Goal: Information Seeking & Learning: Learn about a topic

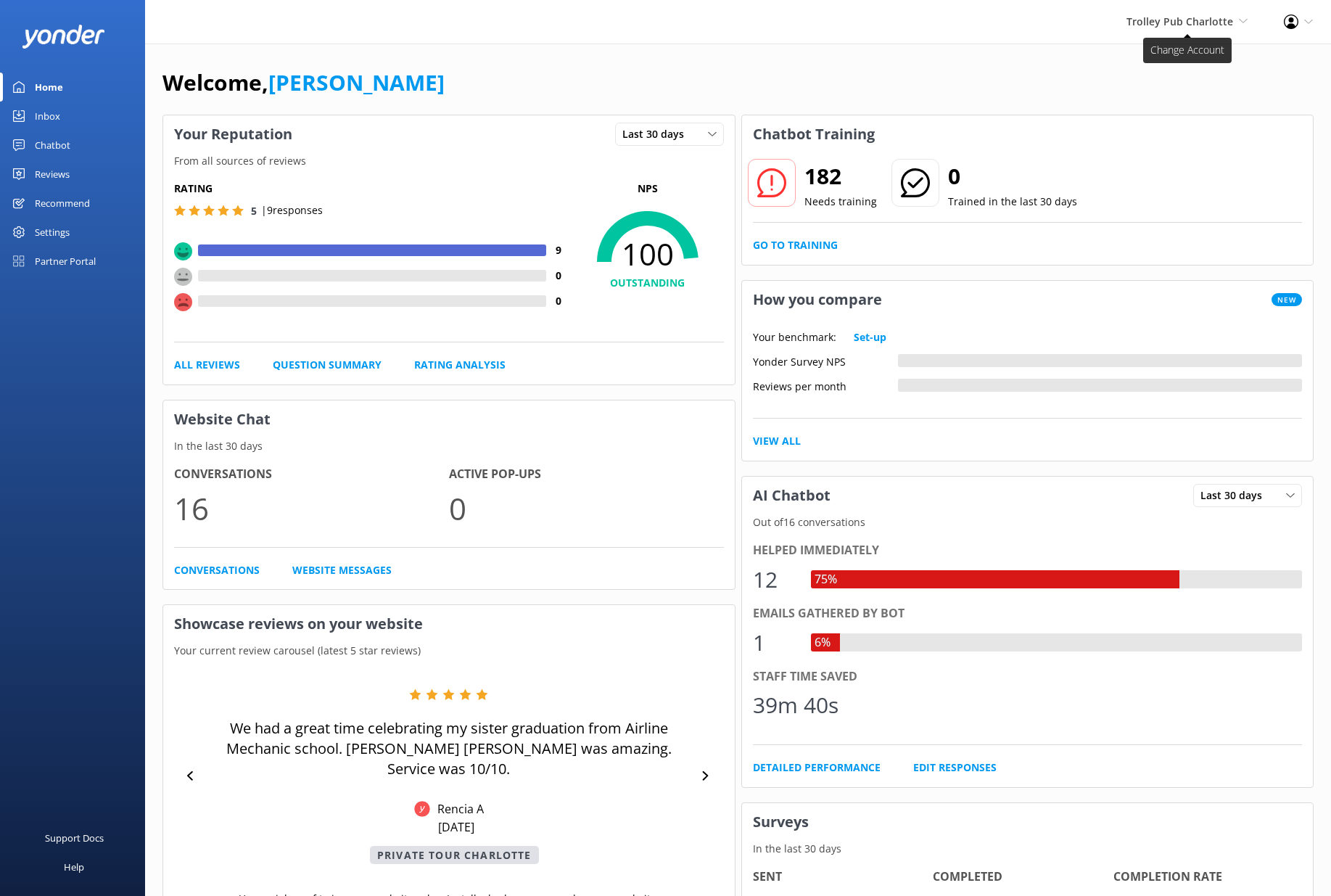
click at [1175, 15] on span "Trolley Pub Charlotte" at bounding box center [1180, 21] width 107 height 13
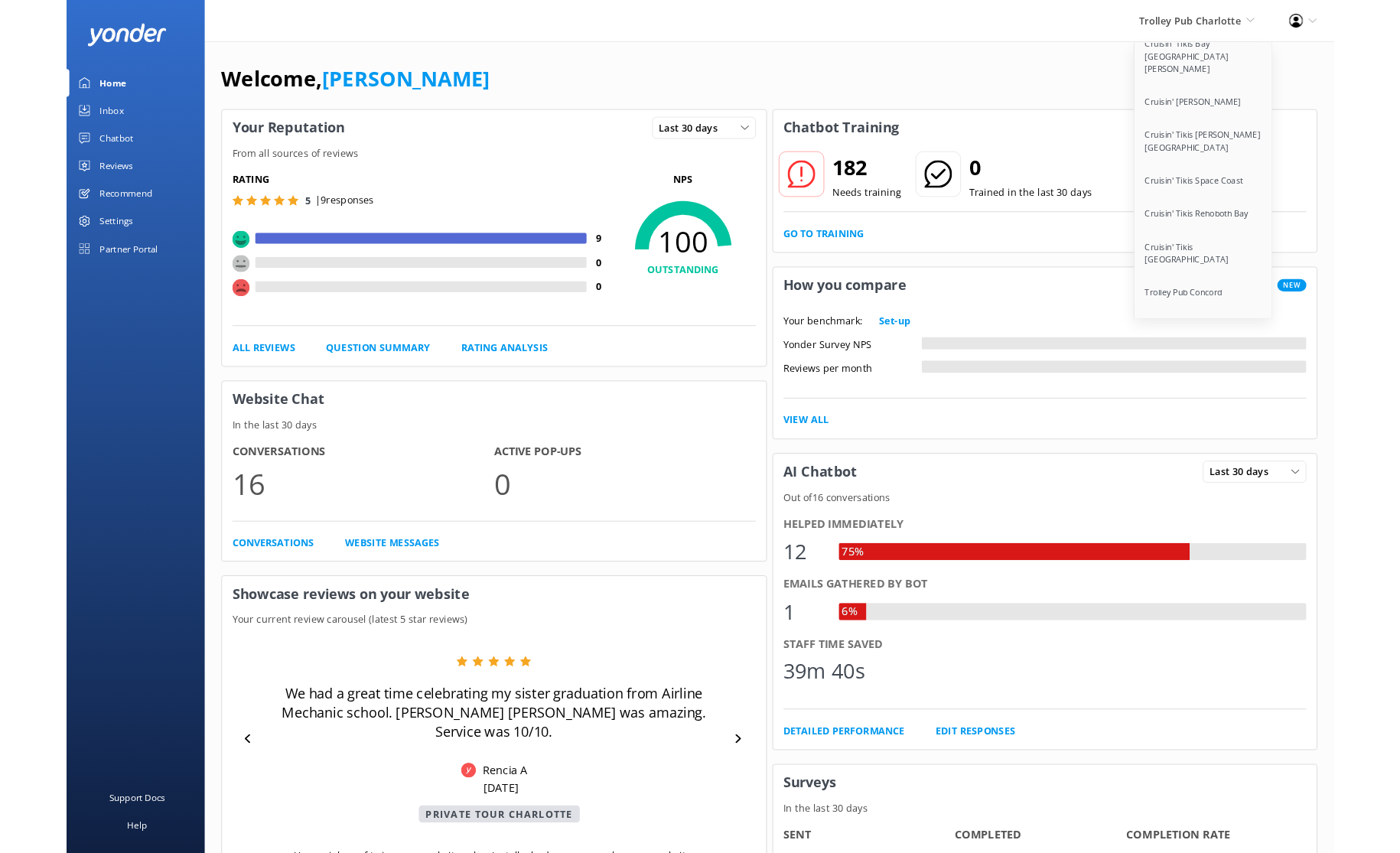
scroll to position [1607, 0]
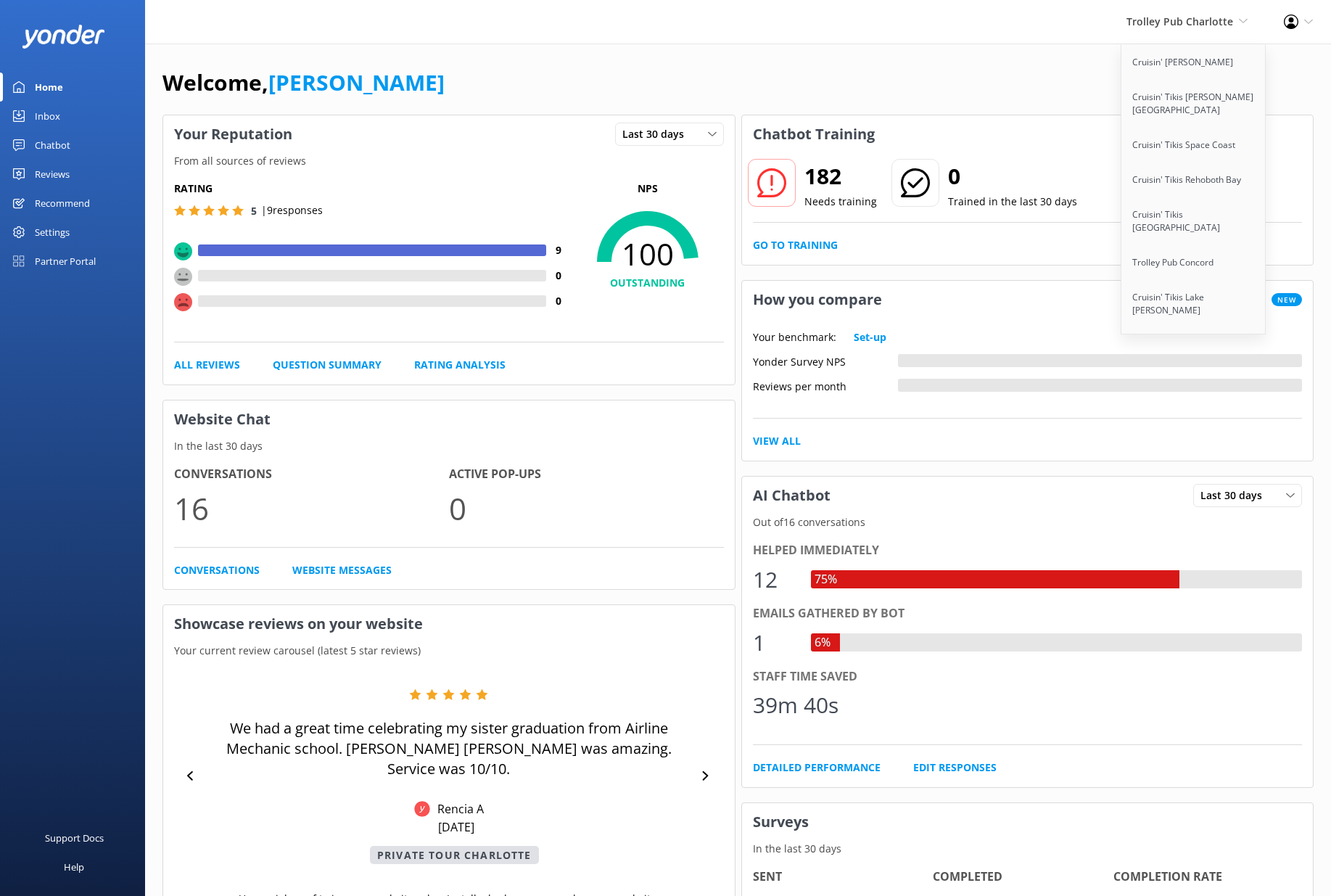
click at [1187, 397] on link "Paddle Pub [GEOGRAPHIC_DATA]" at bounding box center [1194, 421] width 145 height 48
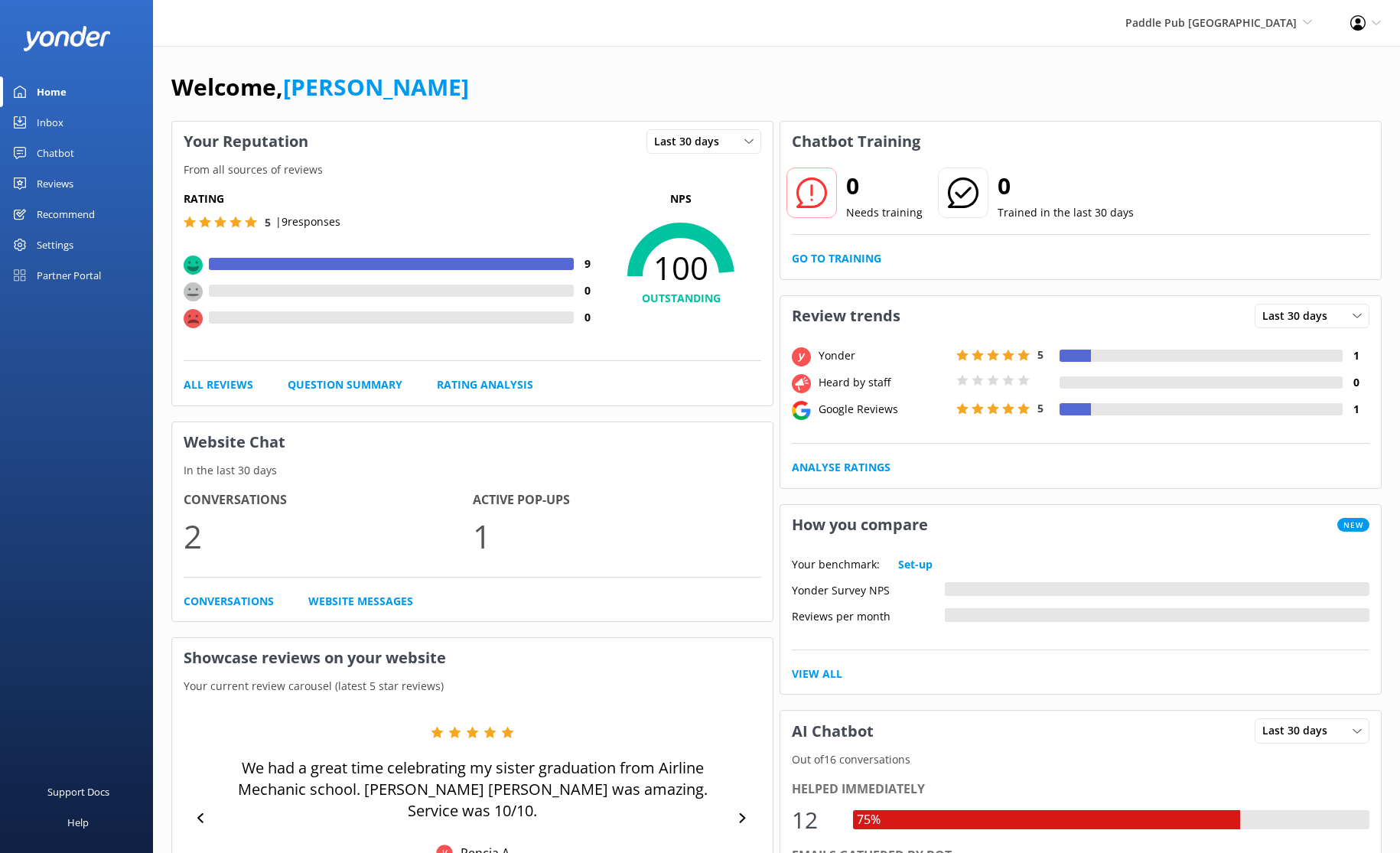
click at [82, 124] on link "Inbox" at bounding box center [76, 122] width 153 height 31
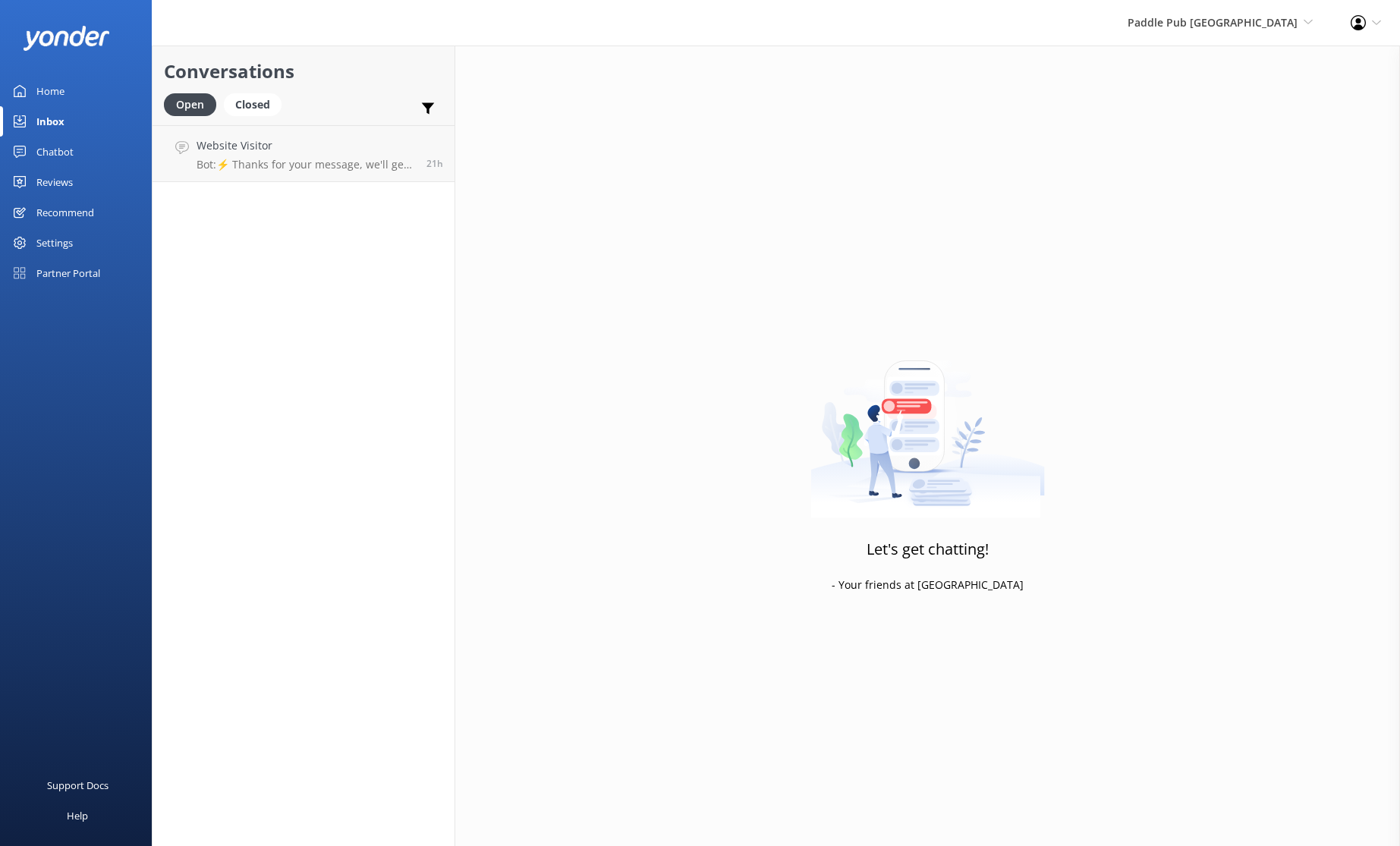
click at [90, 184] on link "Reviews" at bounding box center [76, 182] width 152 height 31
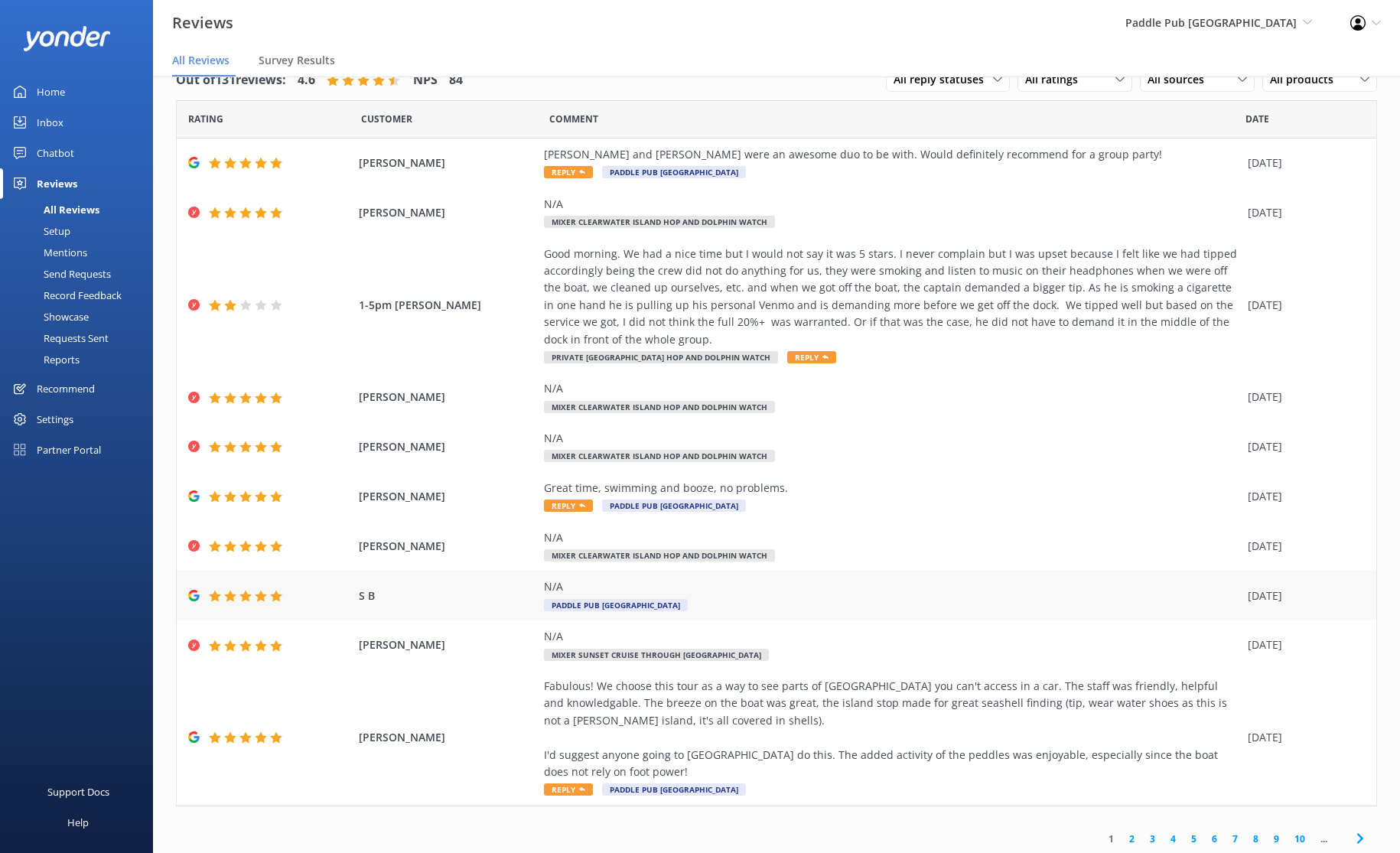
scroll to position [35, 0]
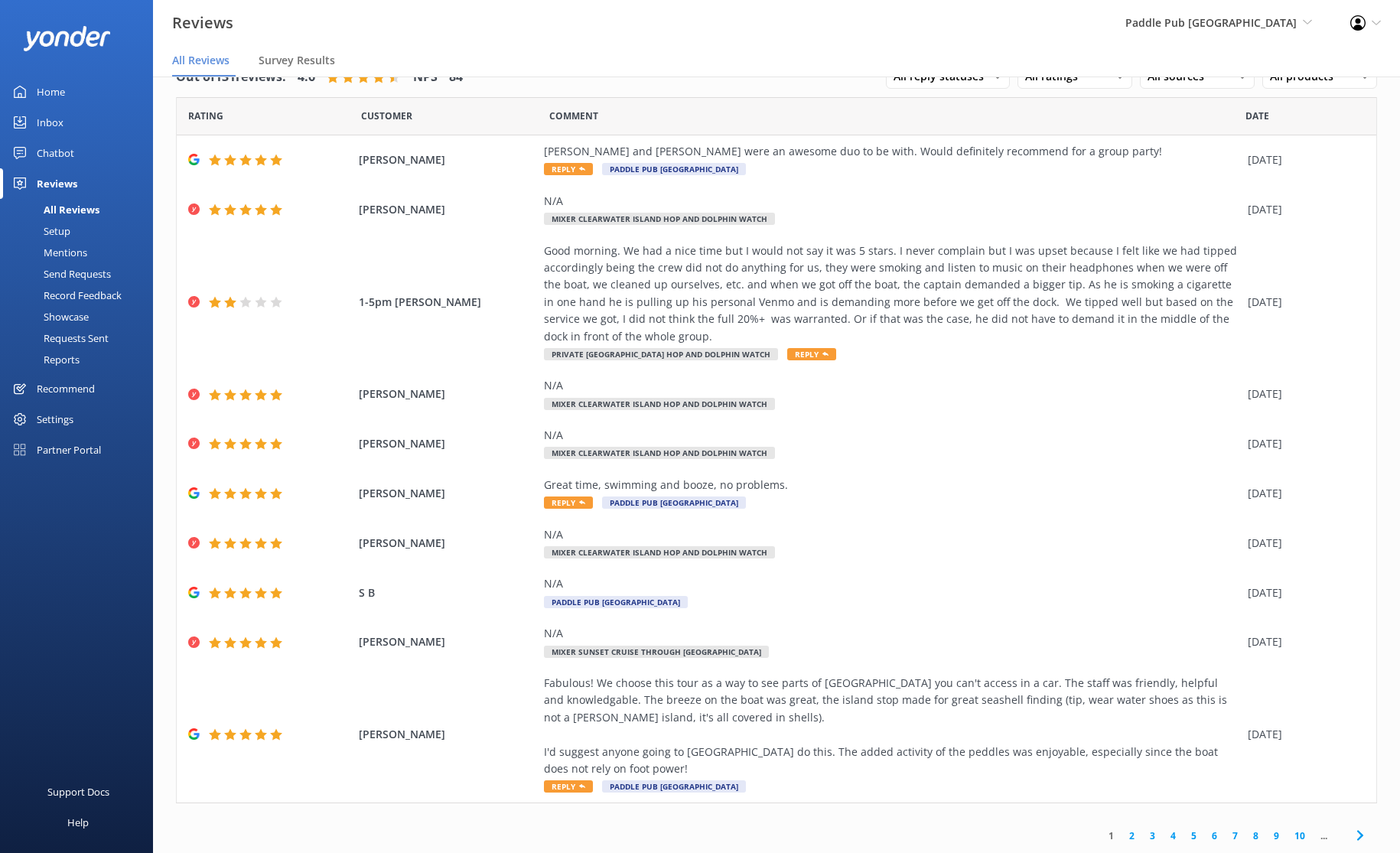
click at [1122, 835] on link "2" at bounding box center [1132, 836] width 20 height 14
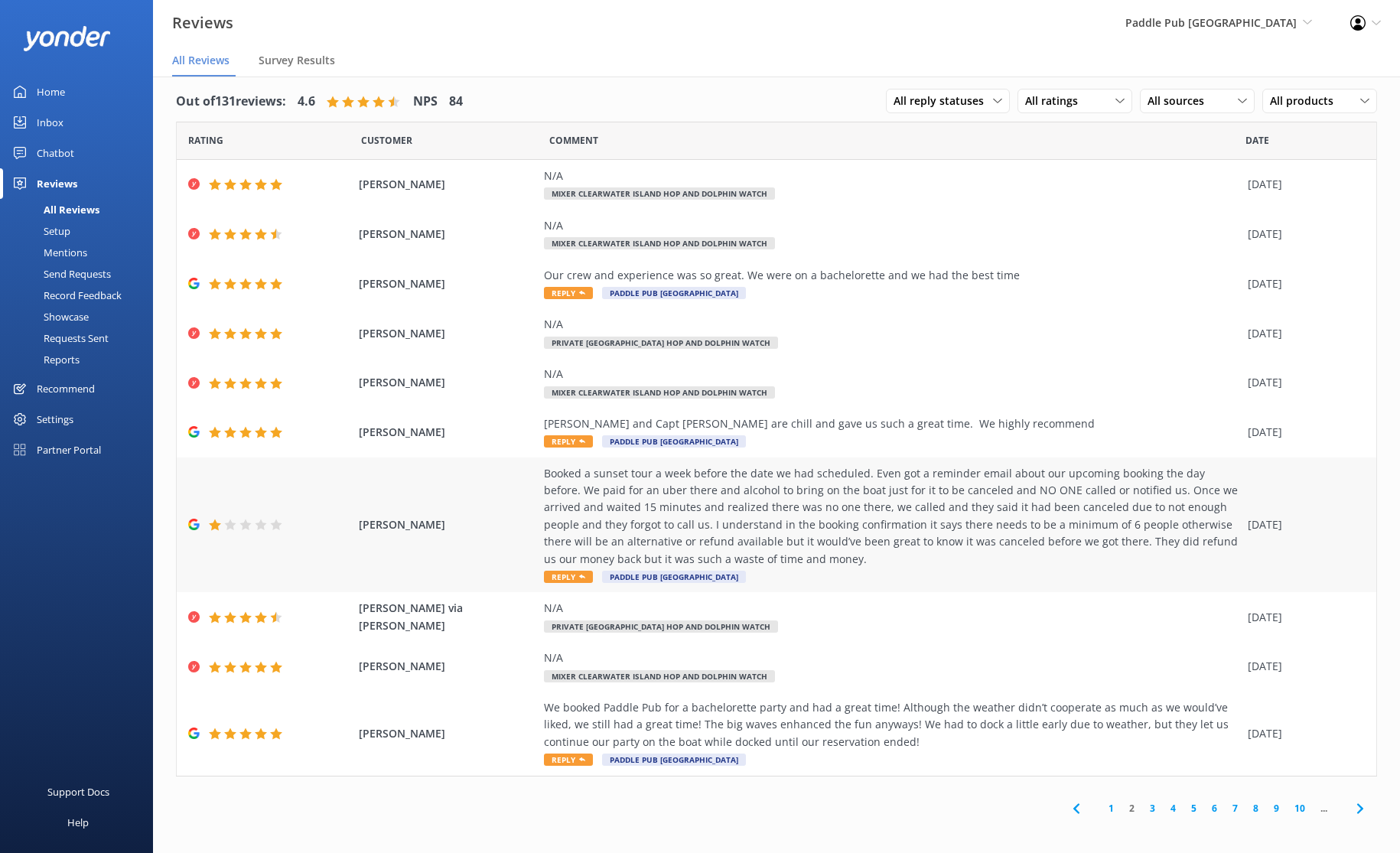
scroll to position [31, 0]
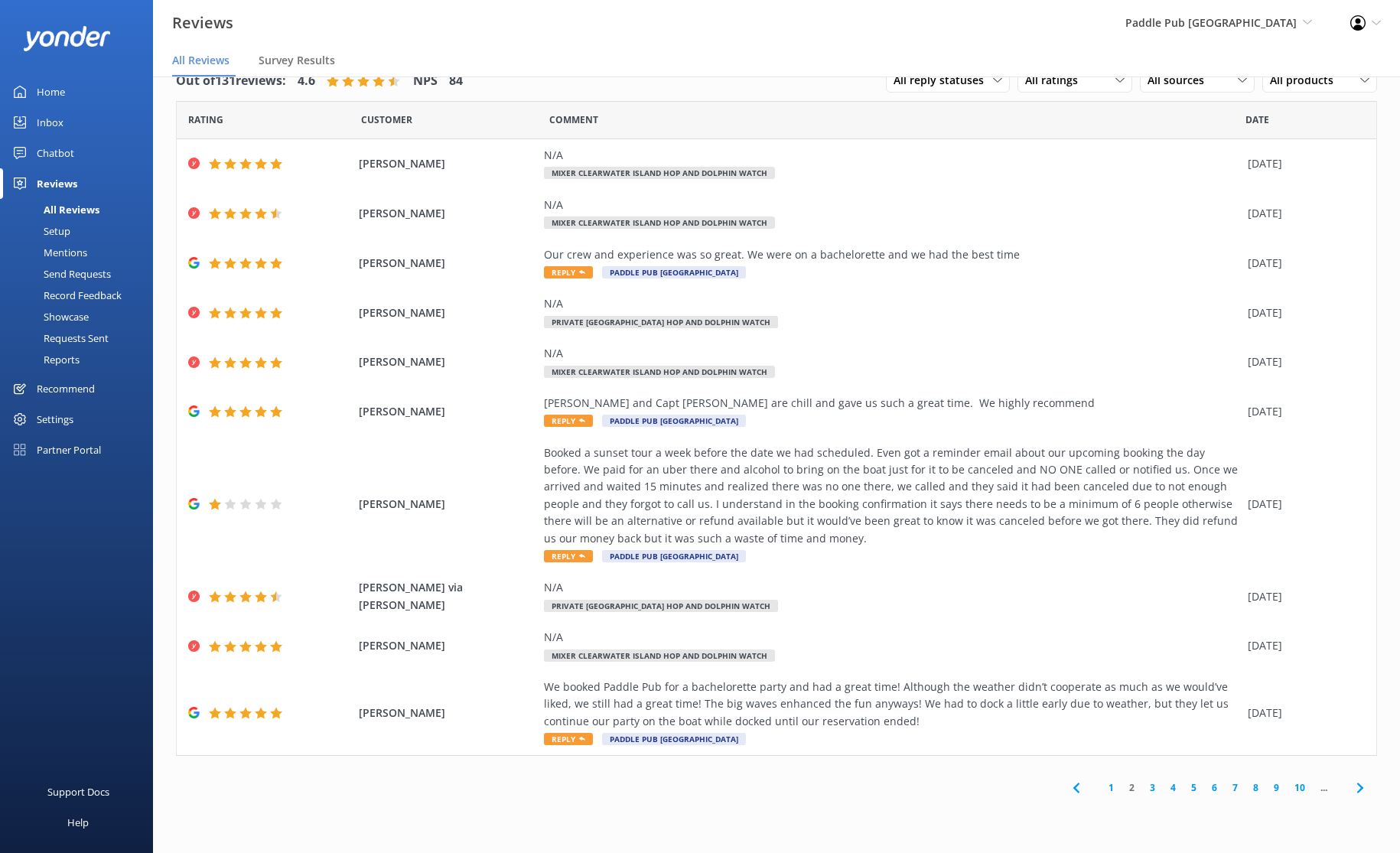
click at [1153, 788] on link "3" at bounding box center [1152, 787] width 20 height 14
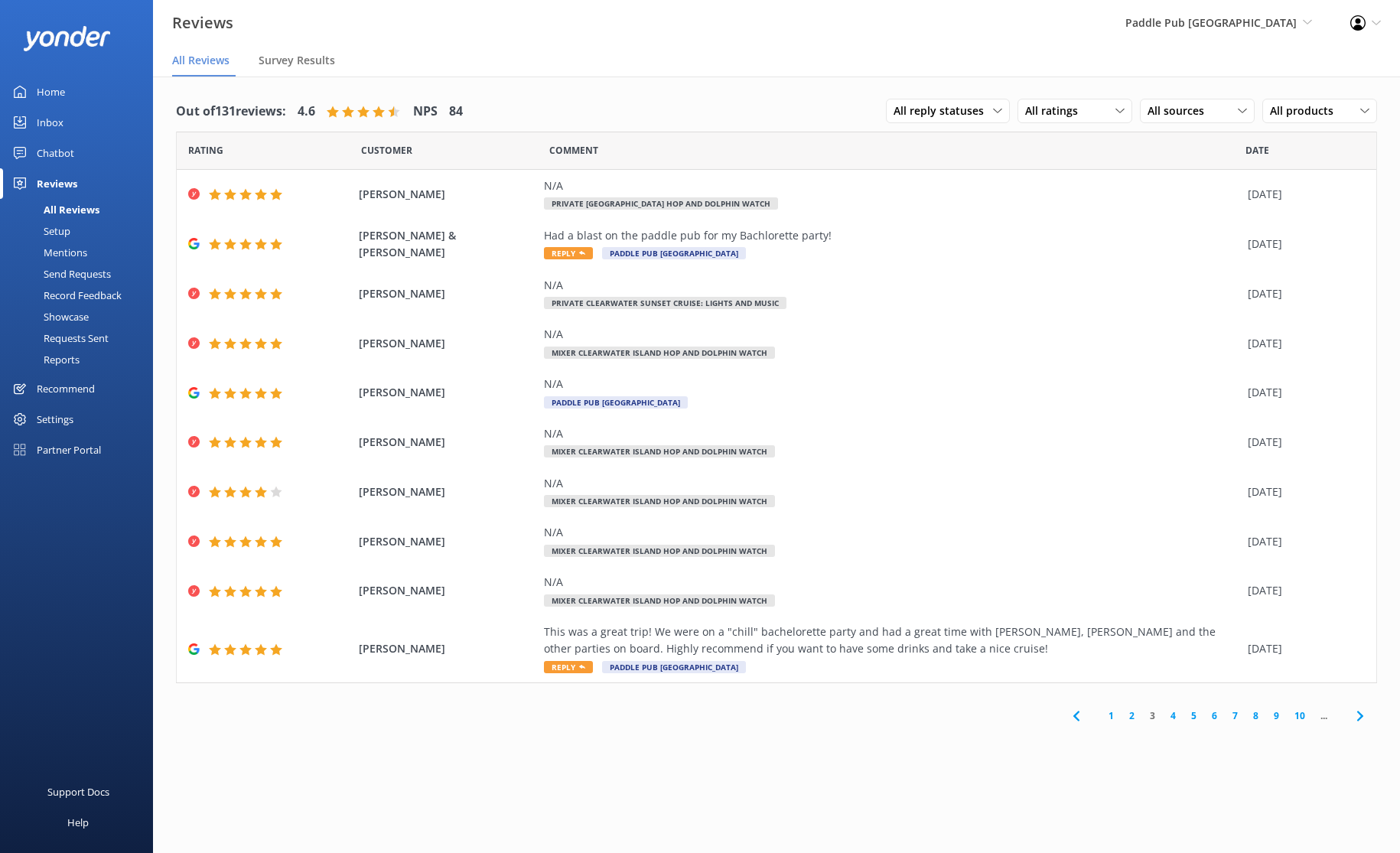
click at [1172, 720] on link "4" at bounding box center [1172, 716] width 20 height 14
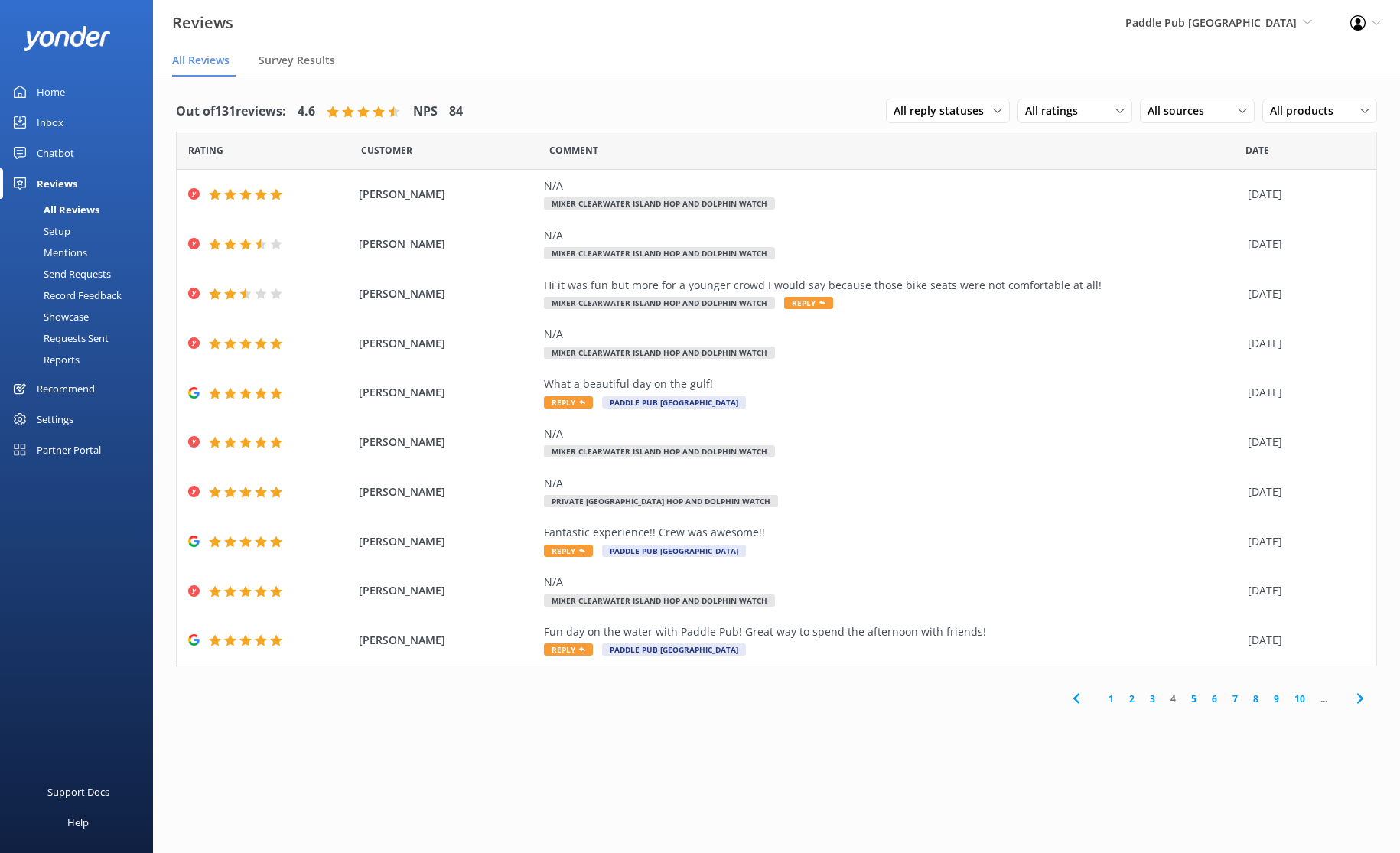
click at [1189, 701] on link "5" at bounding box center [1194, 699] width 20 height 14
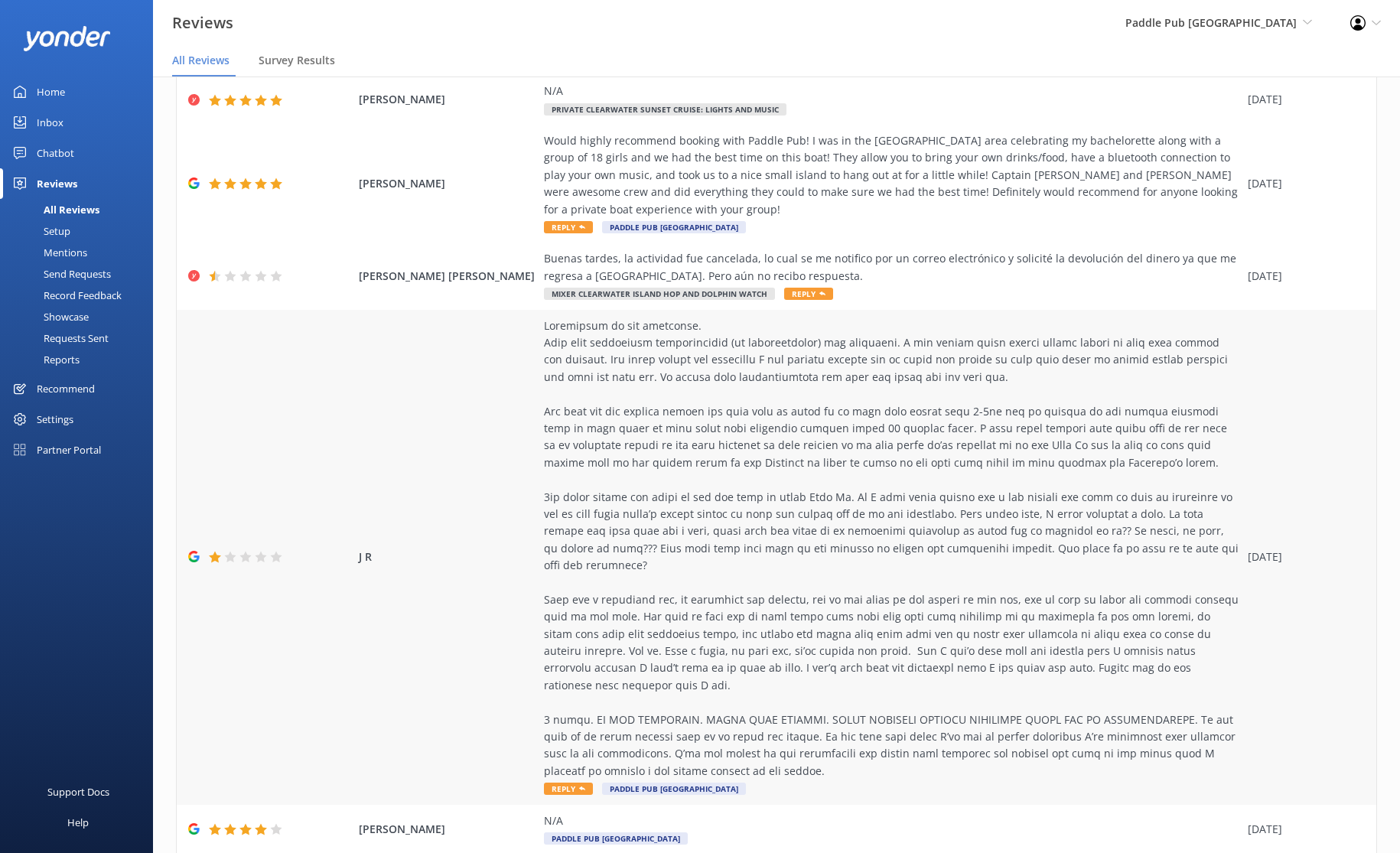
scroll to position [31, 0]
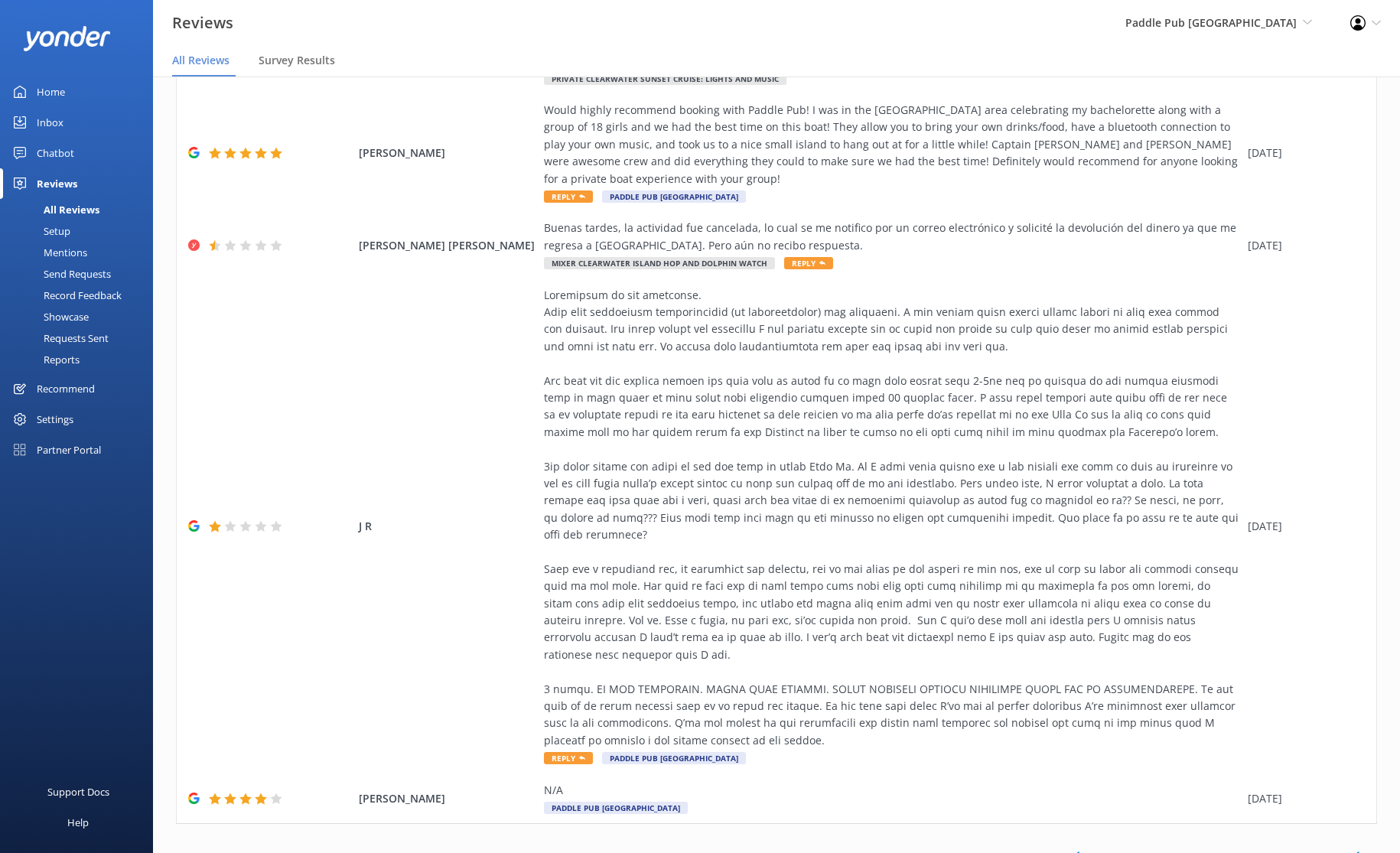
click at [1204, 849] on link "6" at bounding box center [1214, 857] width 20 height 14
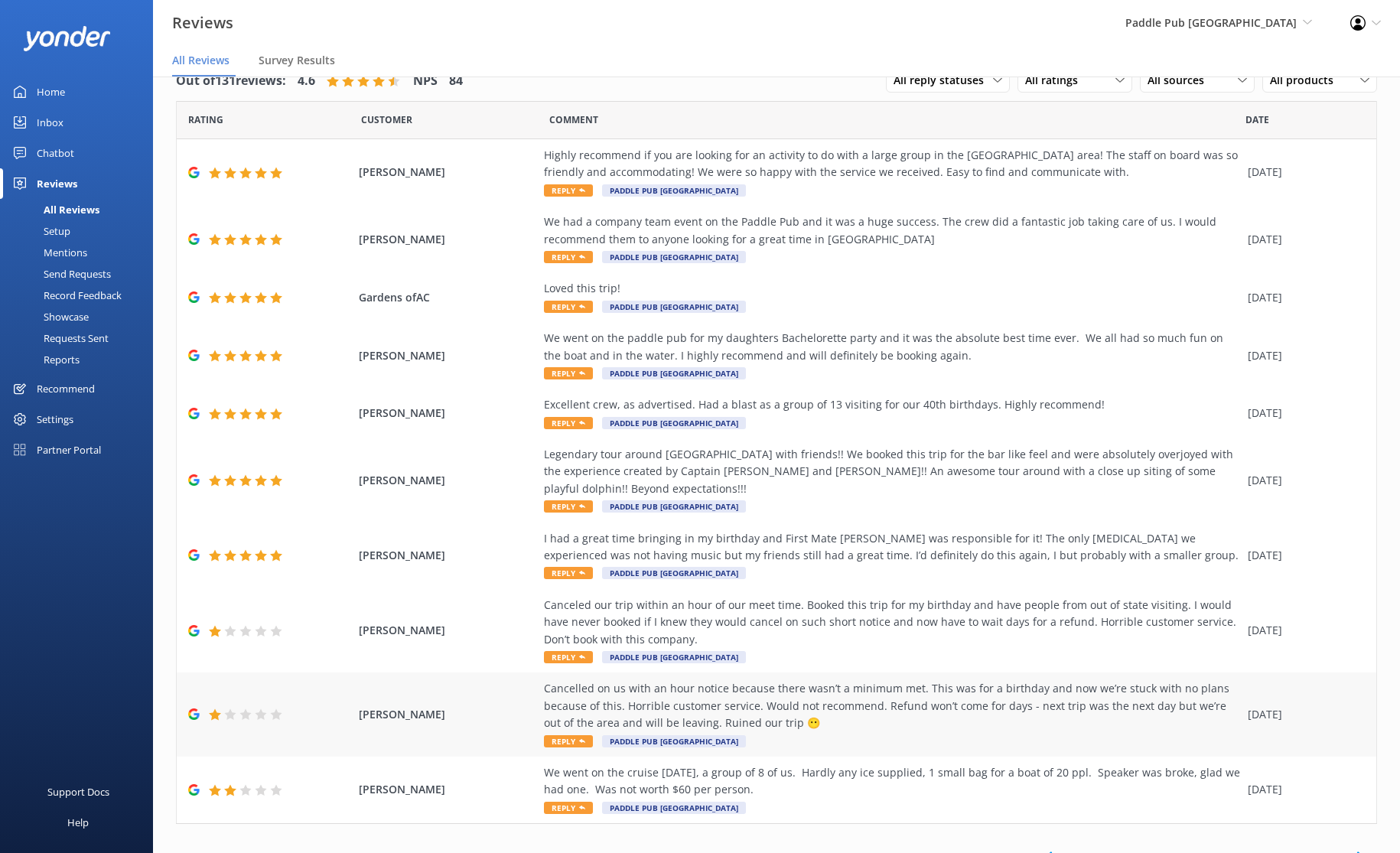
scroll to position [35, 0]
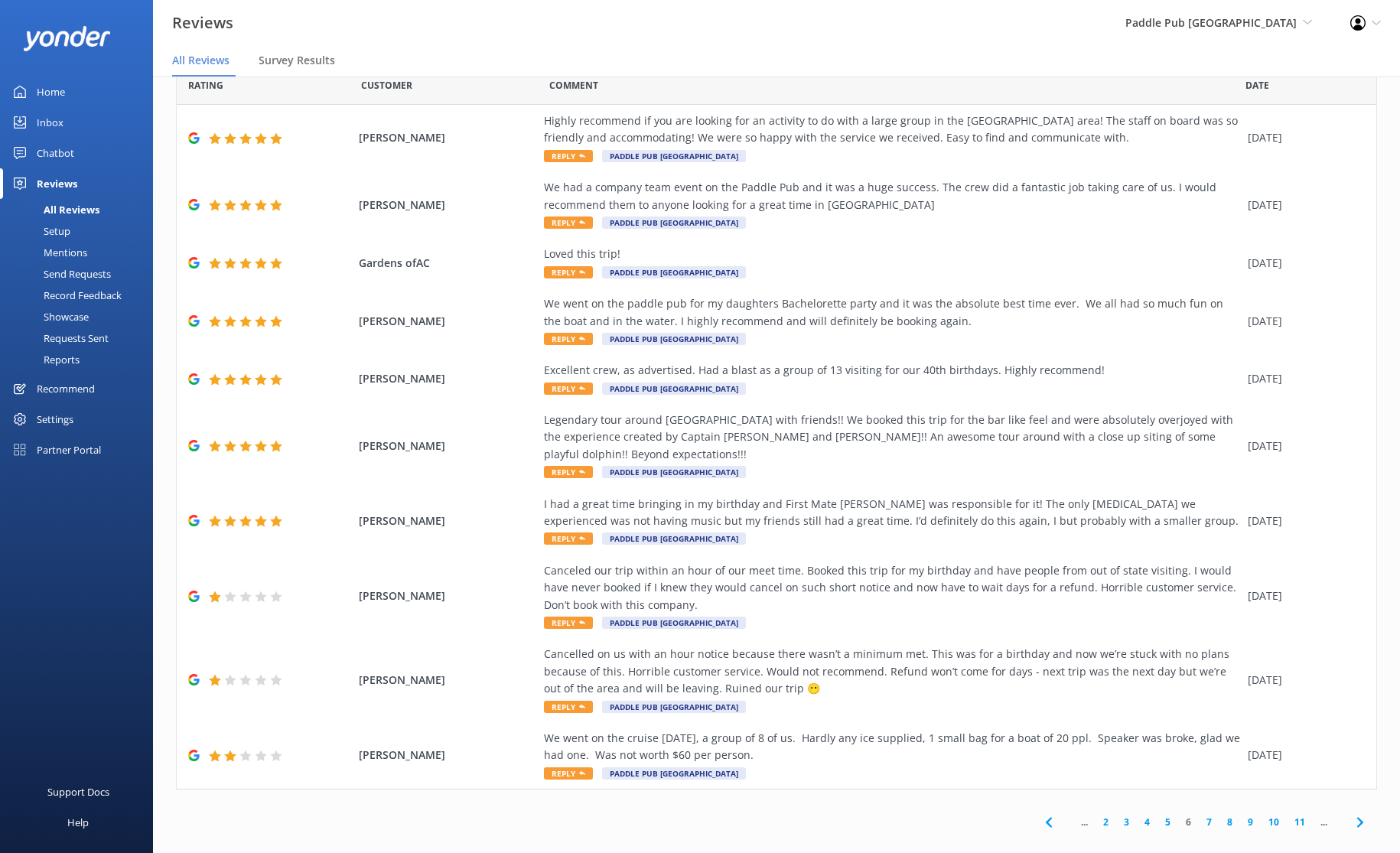
click at [1095, 815] on link "2" at bounding box center [1105, 822] width 20 height 14
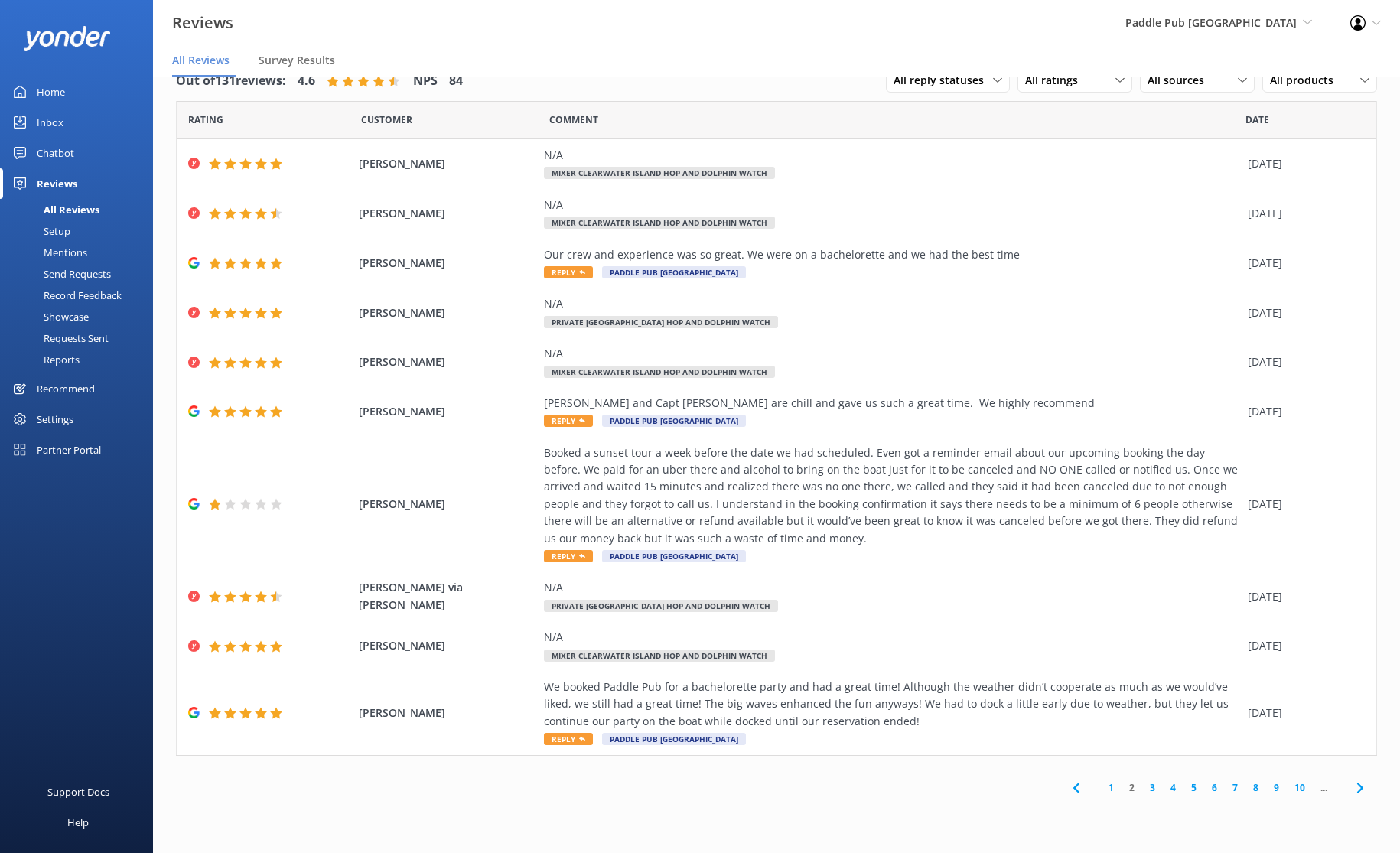
click at [1110, 785] on link "1" at bounding box center [1110, 787] width 20 height 14
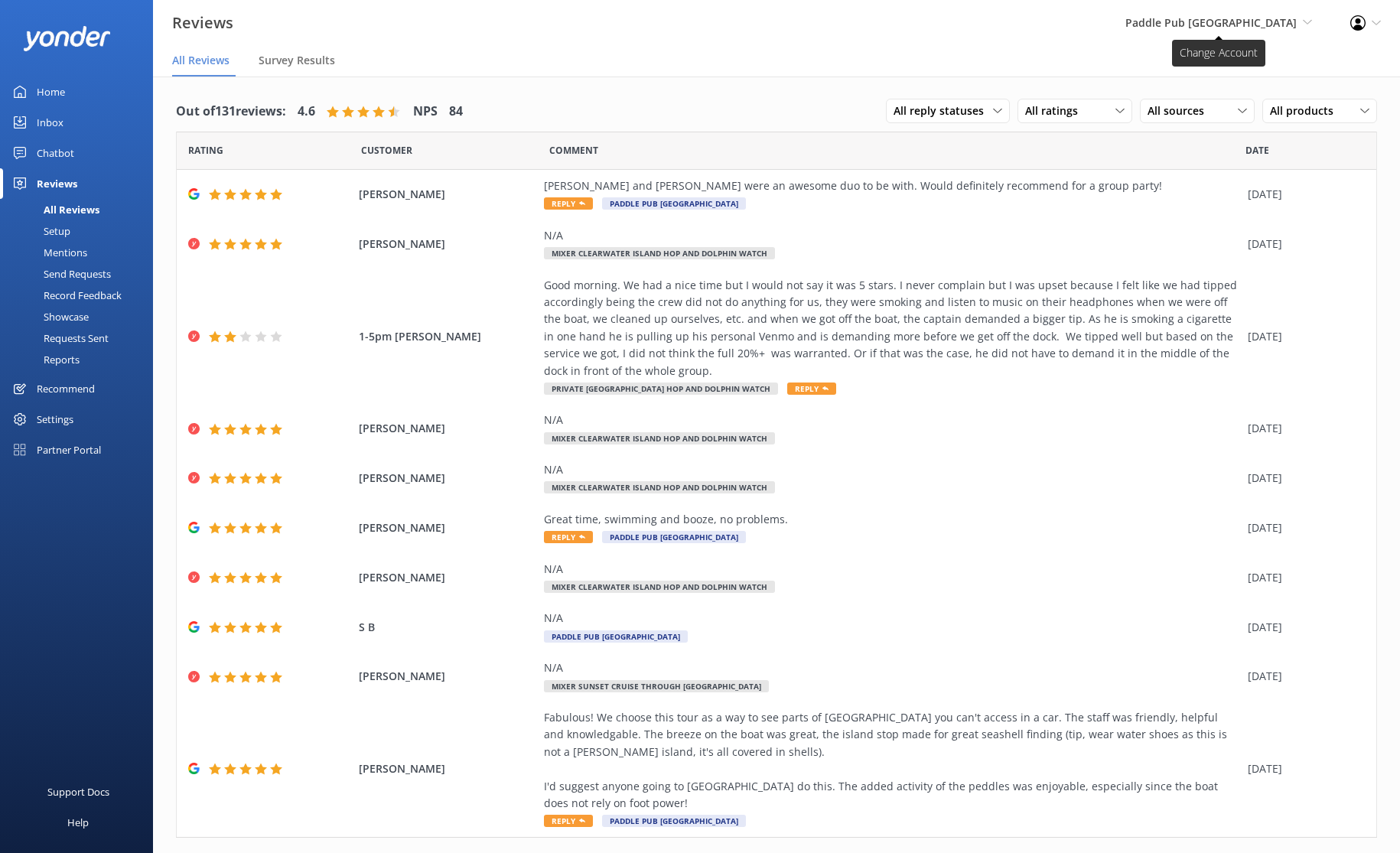
click at [1206, 27] on span "Paddle Pub [GEOGRAPHIC_DATA]" at bounding box center [1211, 22] width 172 height 14
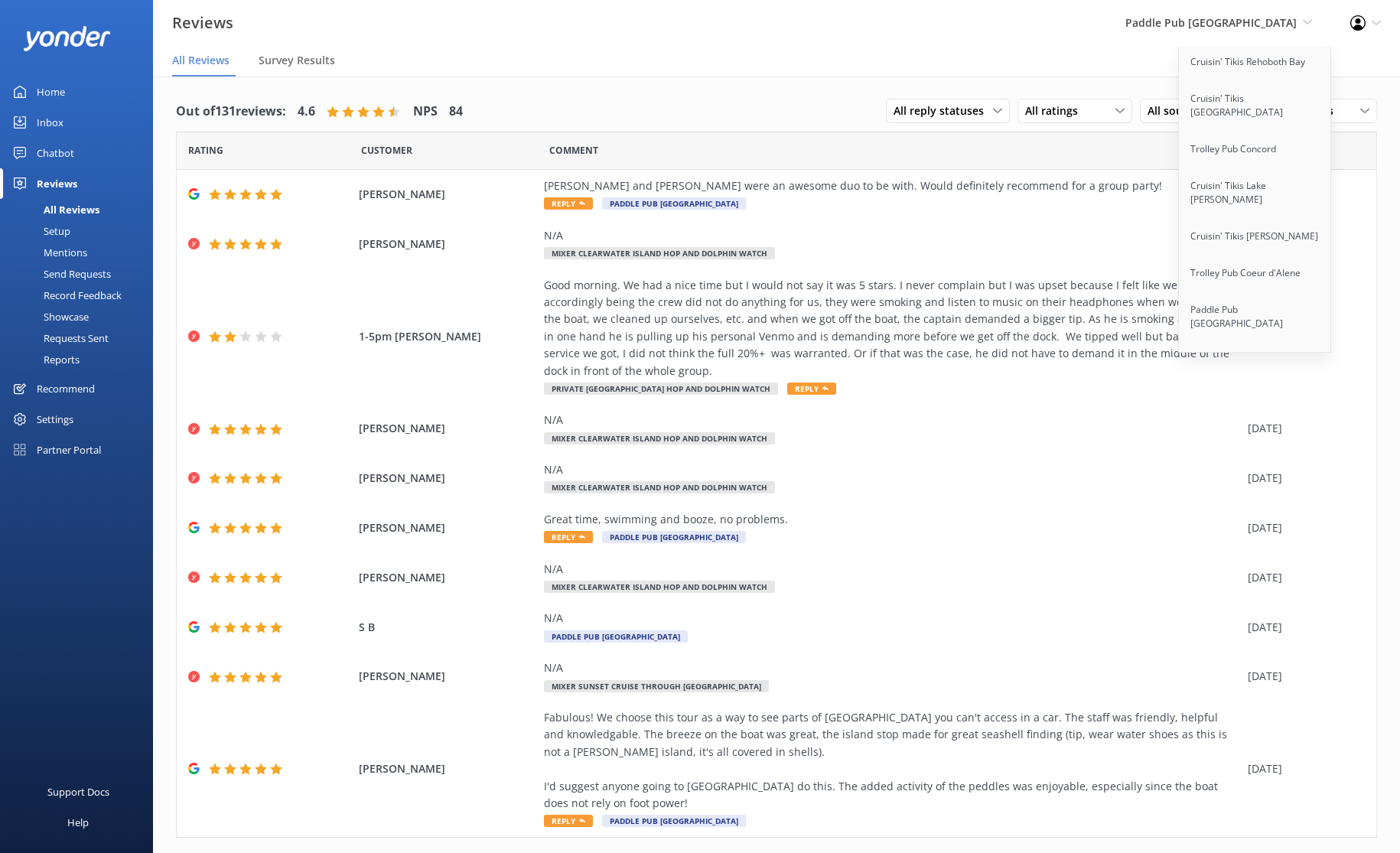
scroll to position [1726, 0]
click at [1293, 300] on link "Paddle Pub [GEOGRAPHIC_DATA]" at bounding box center [1255, 325] width 153 height 50
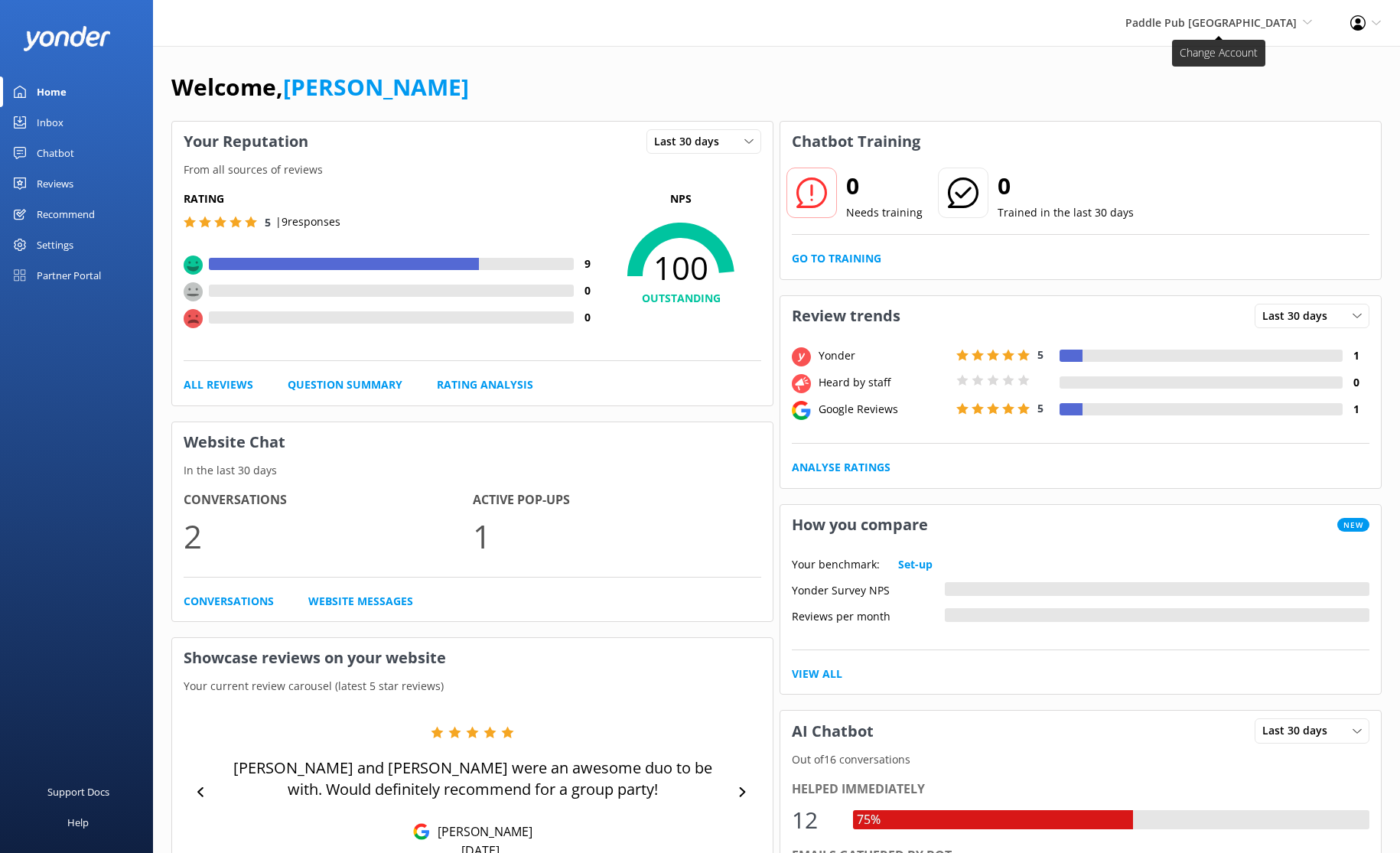
click at [1263, 24] on span "Paddle Pub [GEOGRAPHIC_DATA]" at bounding box center [1211, 22] width 172 height 14
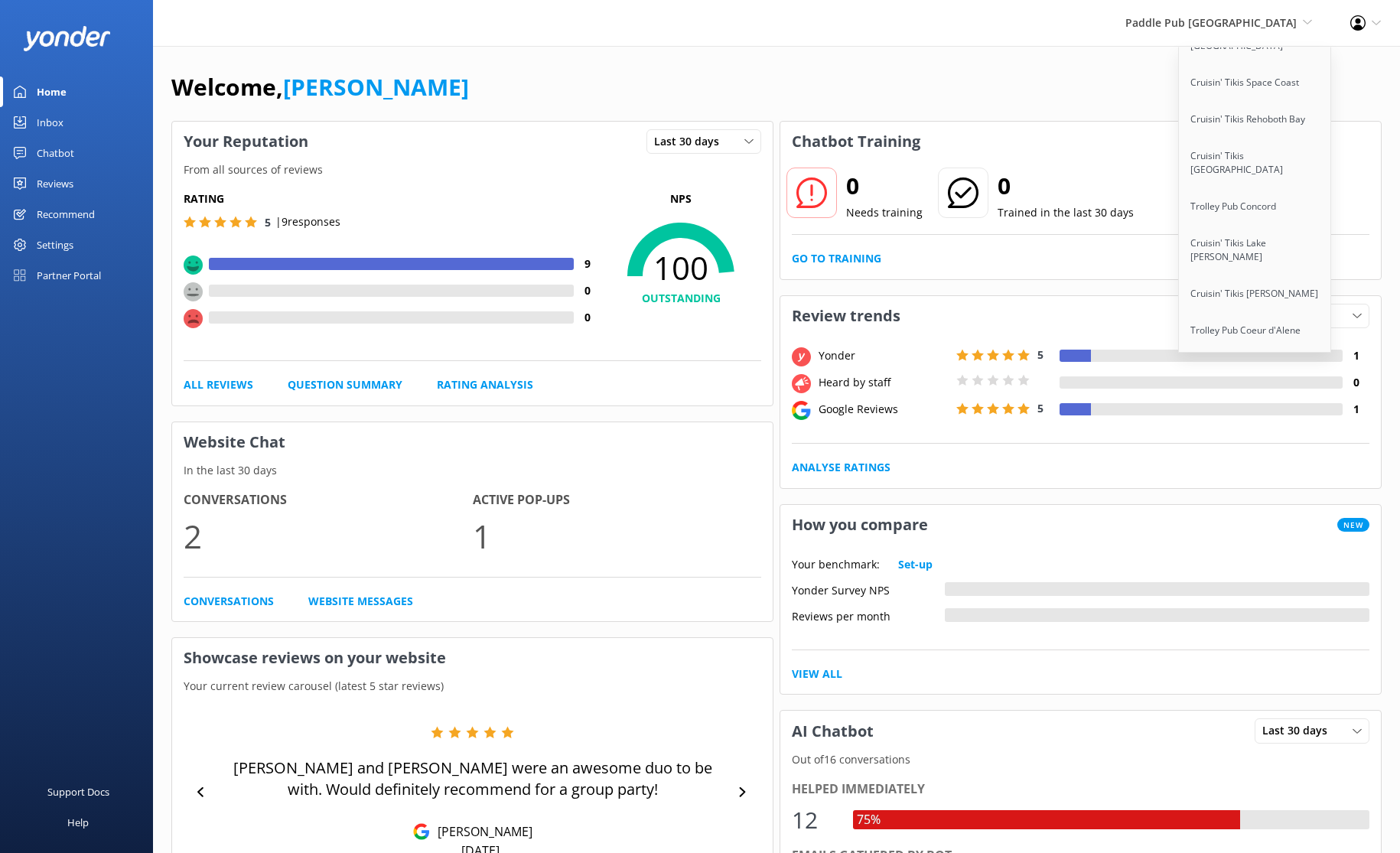
scroll to position [1652, 0]
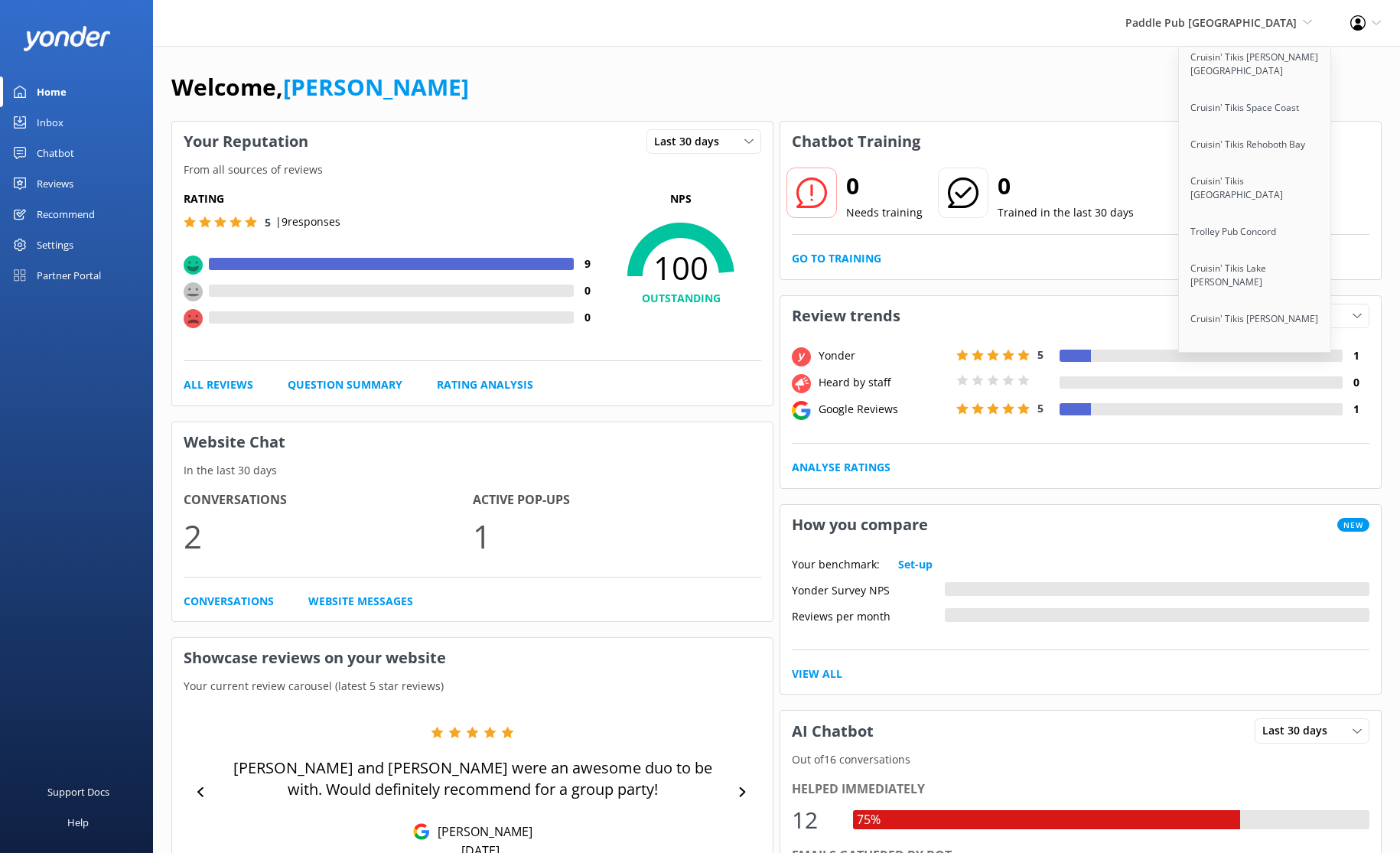
click at [1253, 424] on link "Paddle Pub [GEOGRAPHIC_DATA]" at bounding box center [1255, 449] width 153 height 50
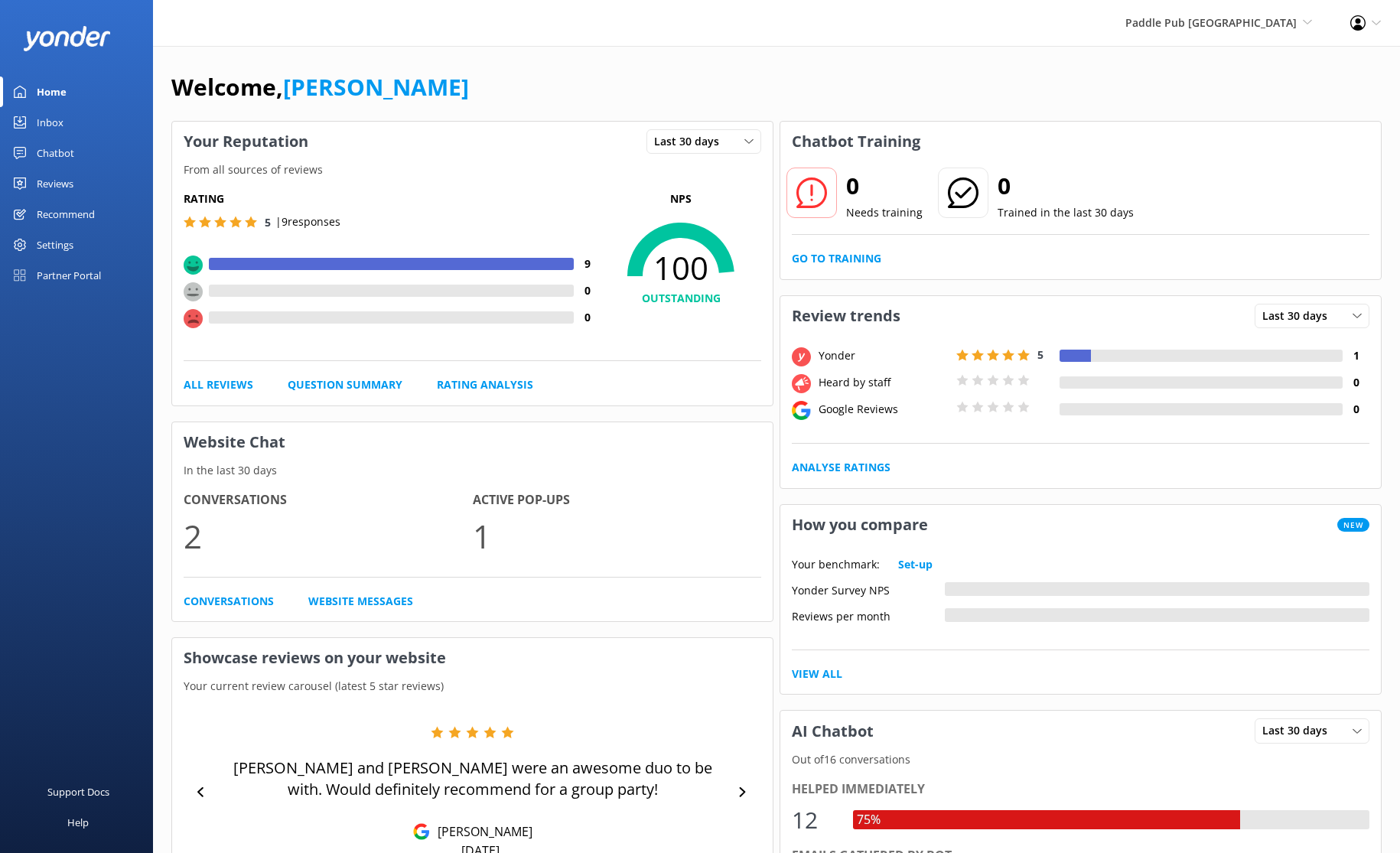
click at [46, 179] on div "Reviews" at bounding box center [54, 183] width 36 height 31
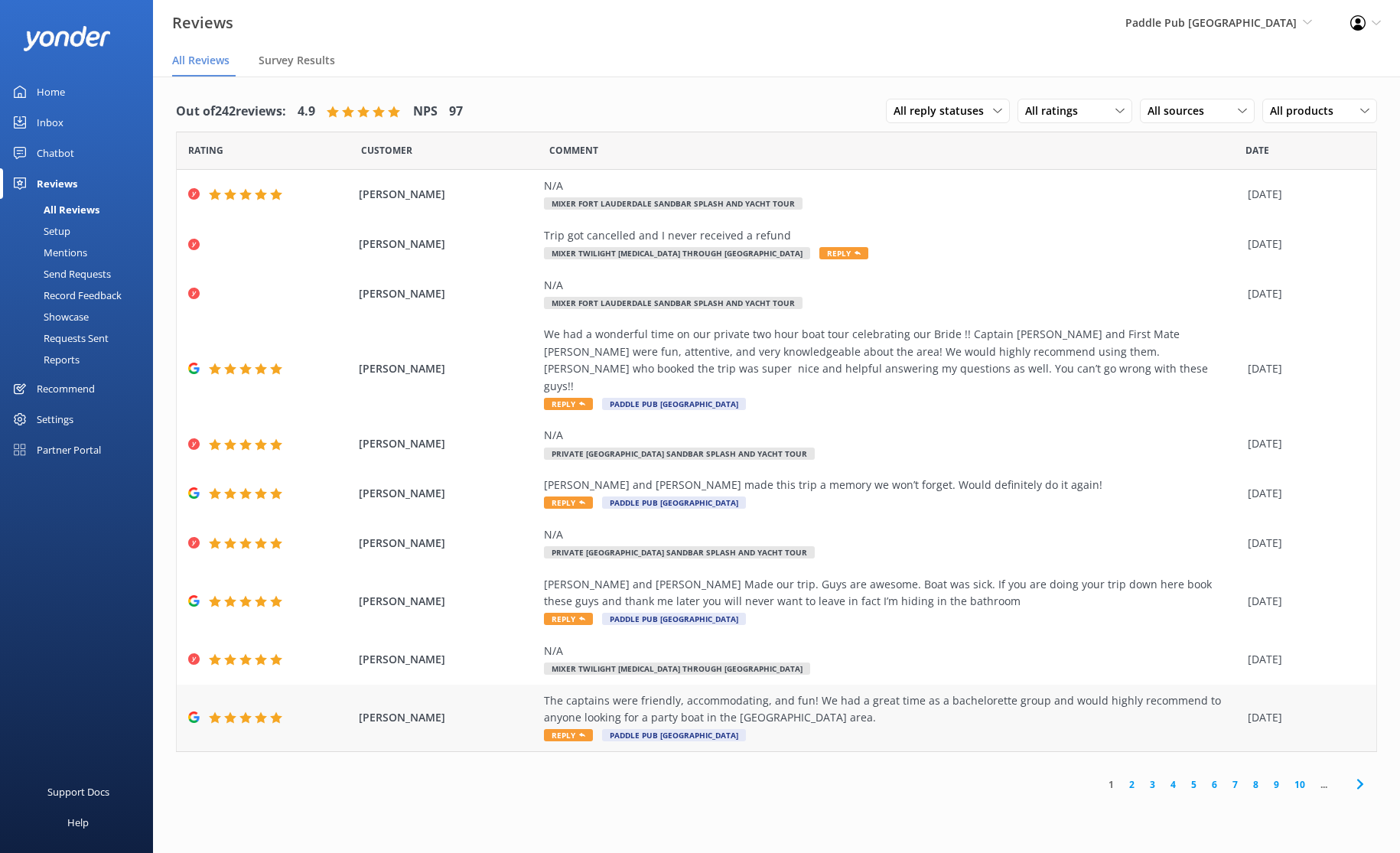
drag, startPoint x: 1129, startPoint y: 707, endPoint x: 1130, endPoint y: 725, distance: 18.0
drag, startPoint x: 1130, startPoint y: 725, endPoint x: 1134, endPoint y: 771, distance: 46.2
click at [1134, 778] on link "2" at bounding box center [1132, 785] width 20 height 14
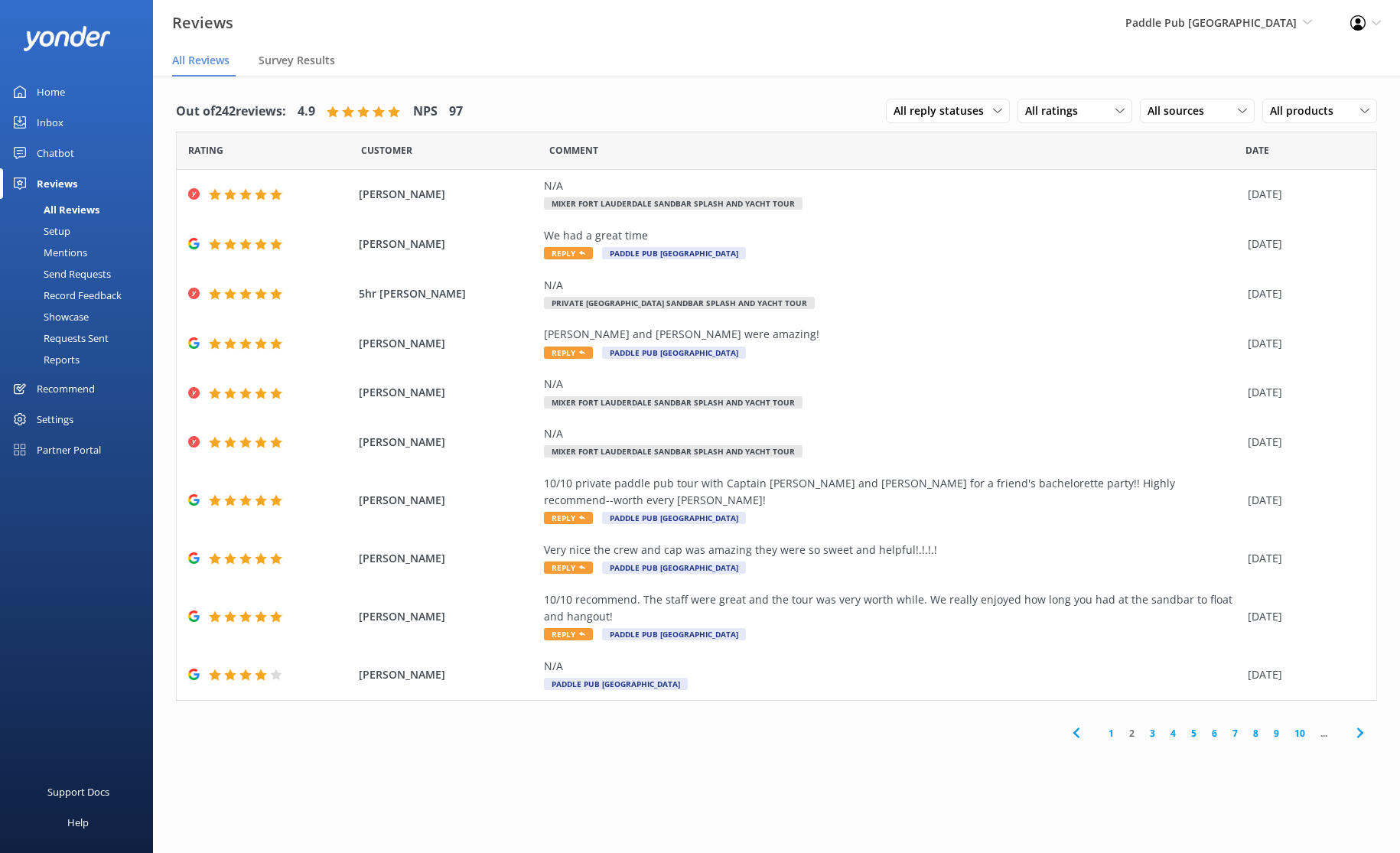
click at [1147, 726] on link "3" at bounding box center [1152, 733] width 20 height 14
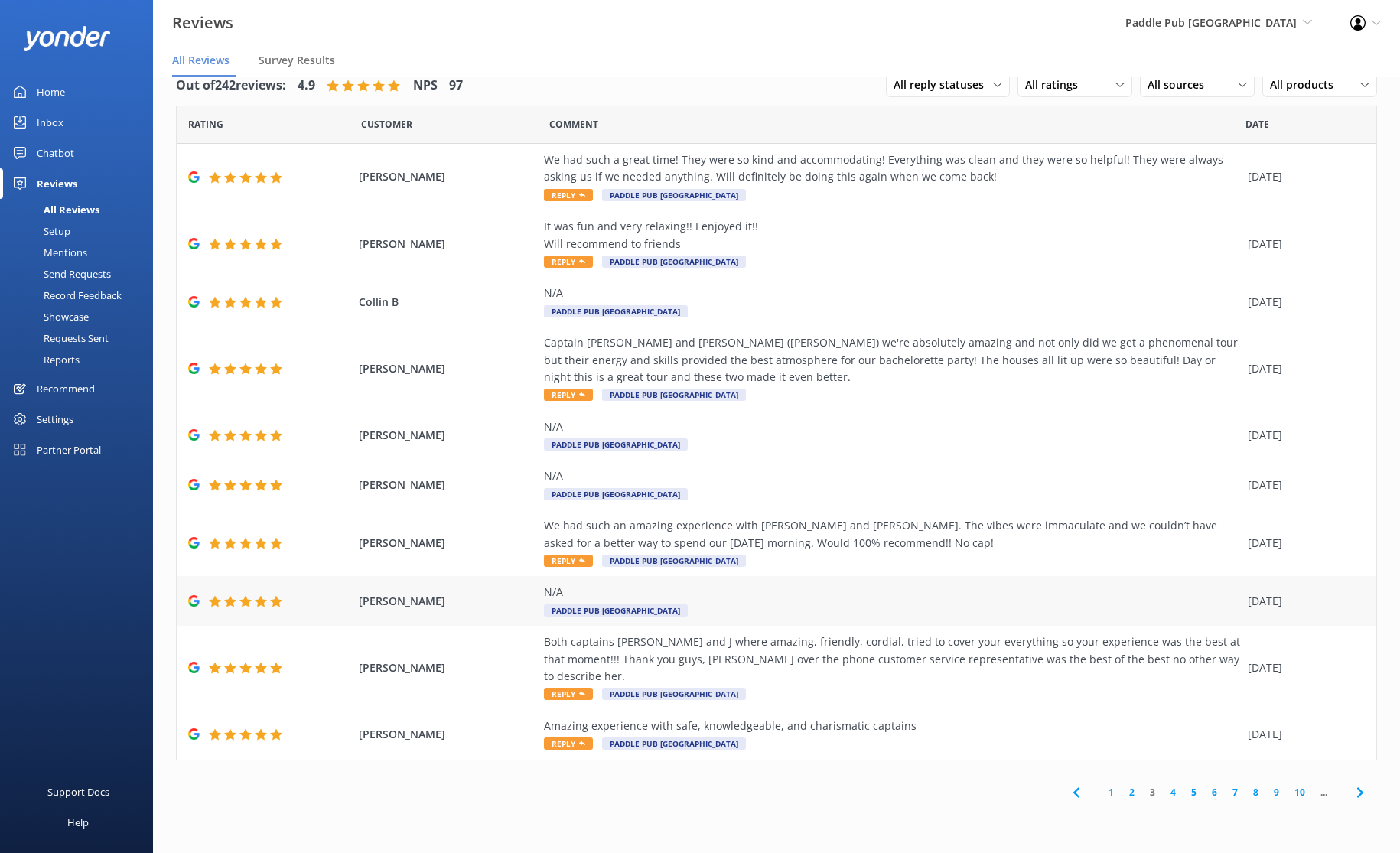
scroll to position [31, 0]
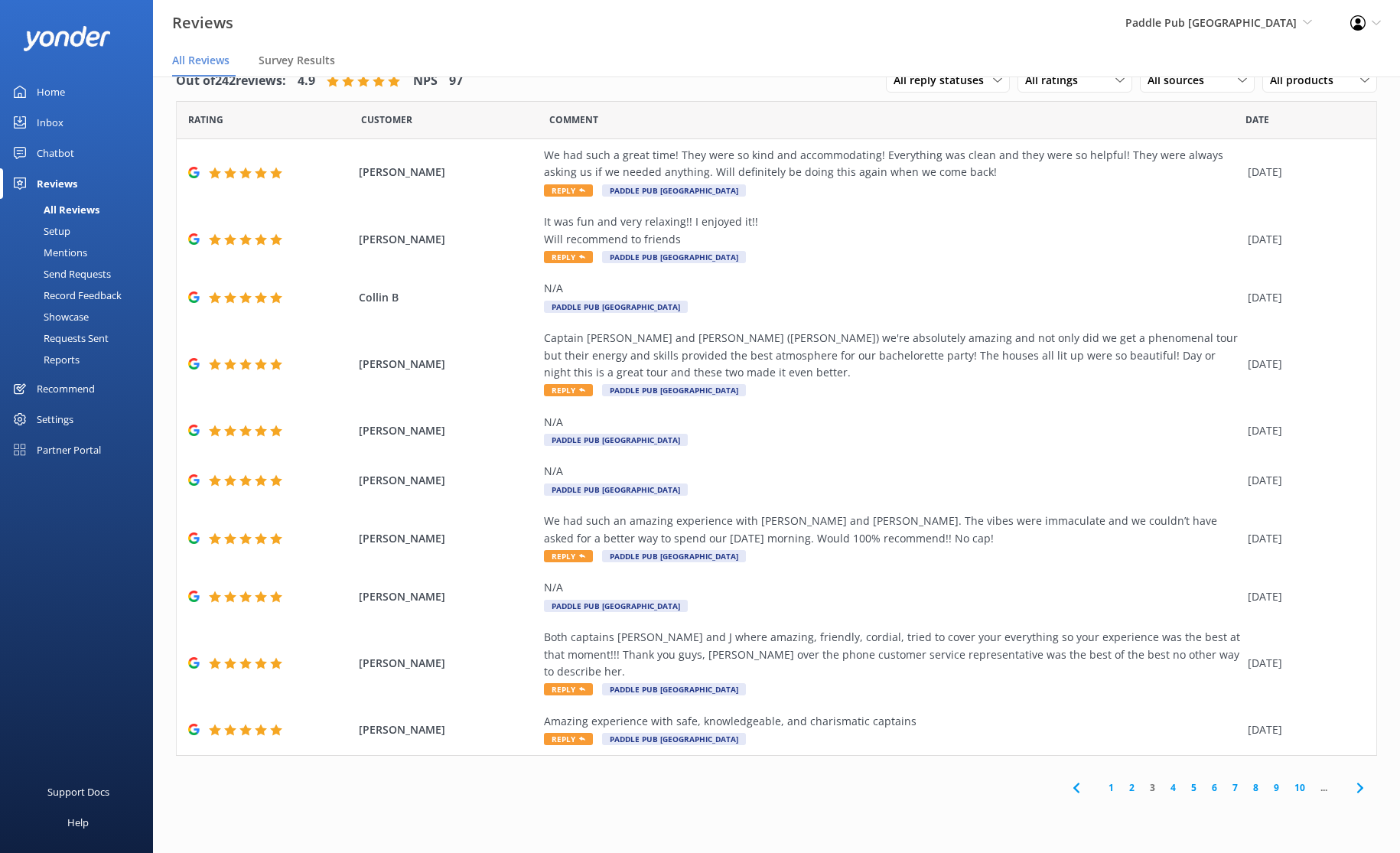
click at [1117, 780] on link "1" at bounding box center [1110, 787] width 20 height 14
